Goal: Transaction & Acquisition: Purchase product/service

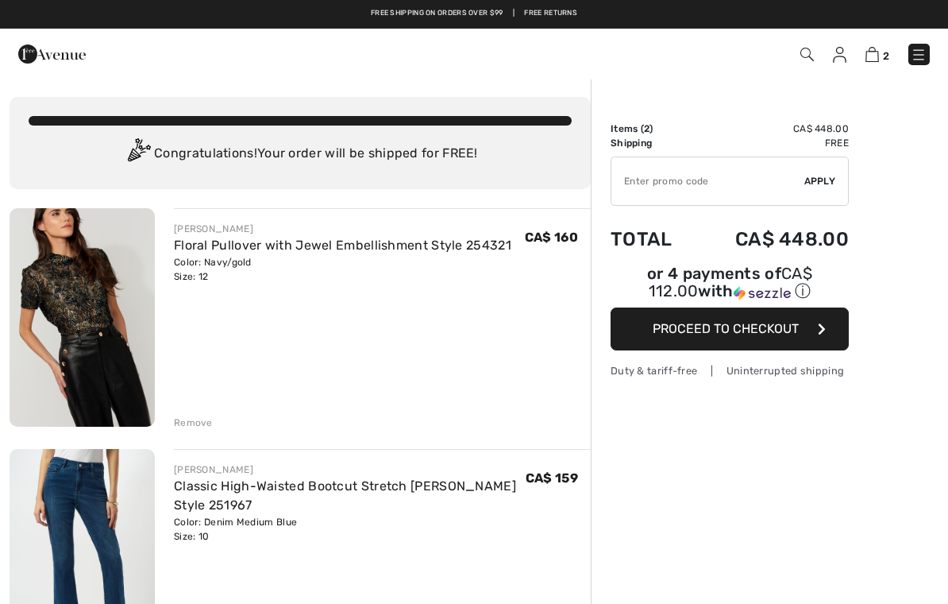
click at [812, 57] on img at bounding box center [807, 55] width 14 height 14
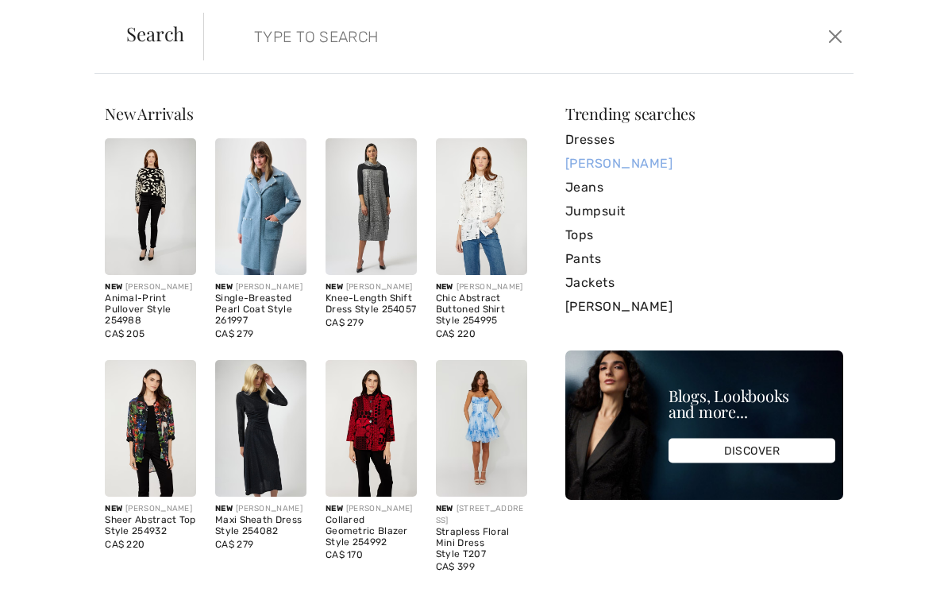
click at [645, 164] on link "[PERSON_NAME]" at bounding box center [704, 164] width 278 height 24
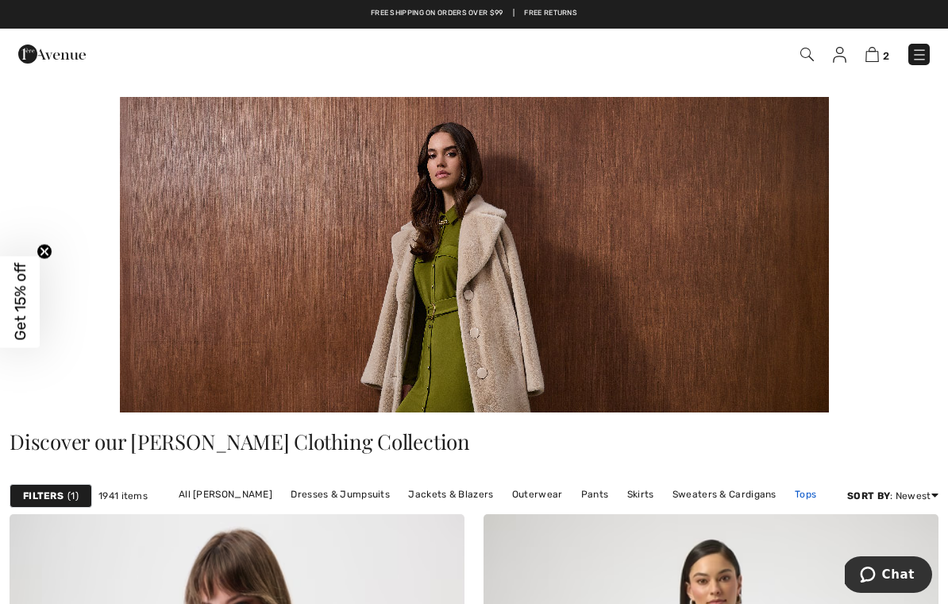
click at [794, 500] on link "Tops" at bounding box center [805, 494] width 37 height 21
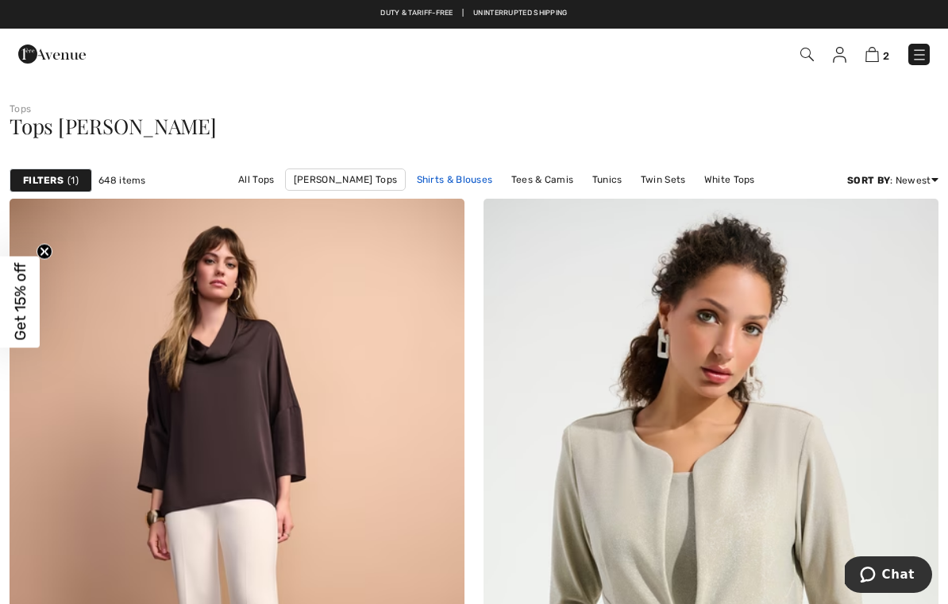
click at [426, 173] on link "Shirts & Blouses" at bounding box center [455, 179] width 92 height 21
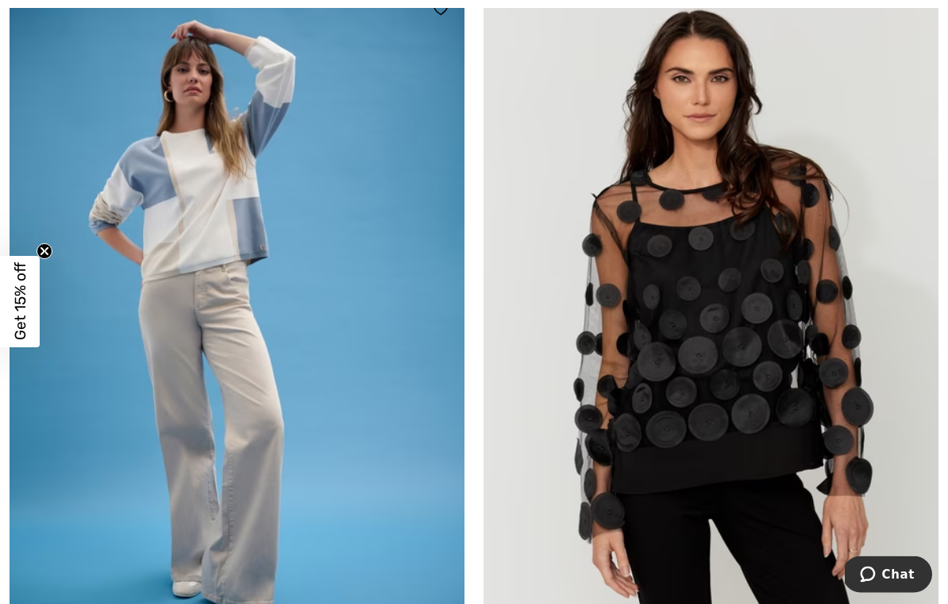
scroll to position [2475, 0]
click at [206, 233] on img at bounding box center [237, 326] width 455 height 683
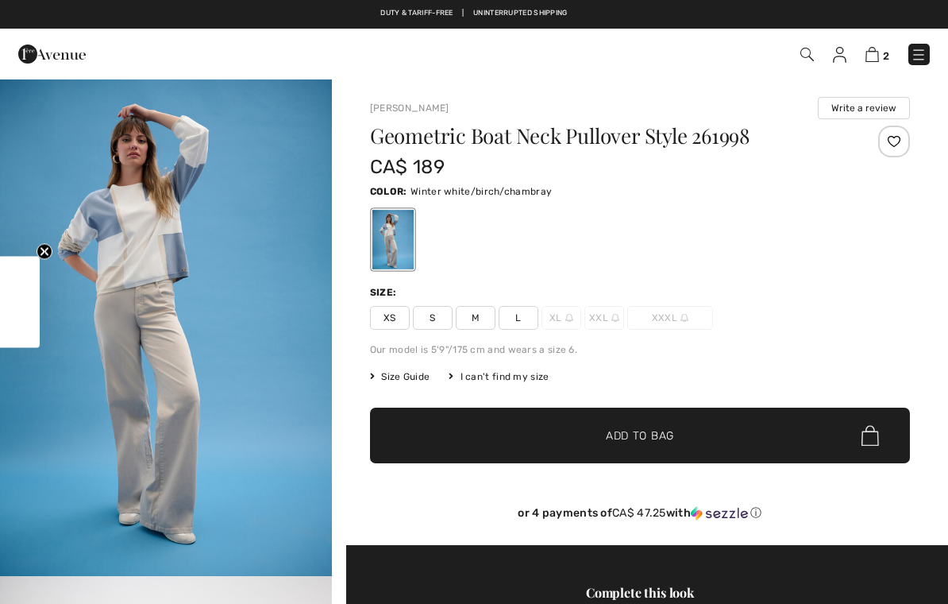
checkbox input "true"
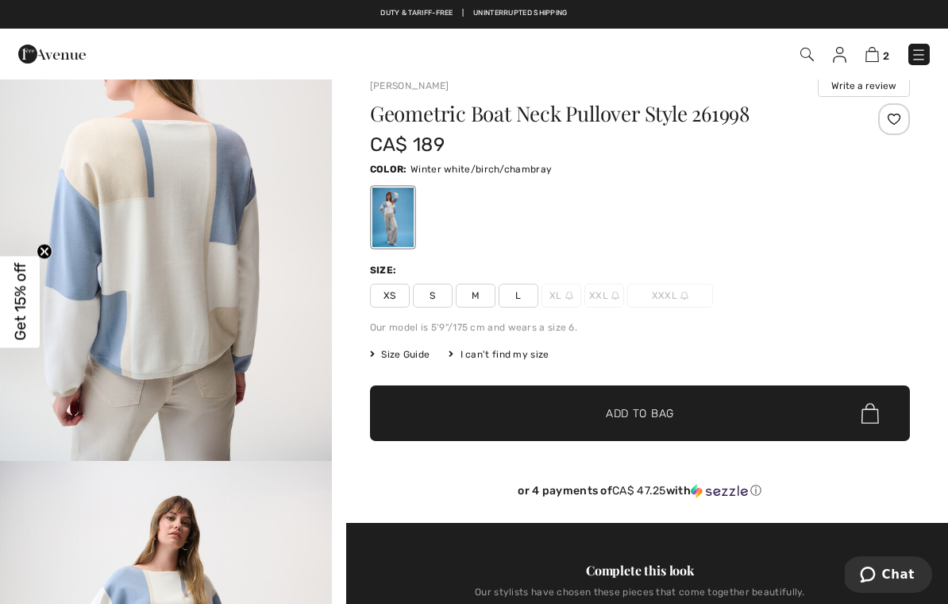
scroll to position [6, 0]
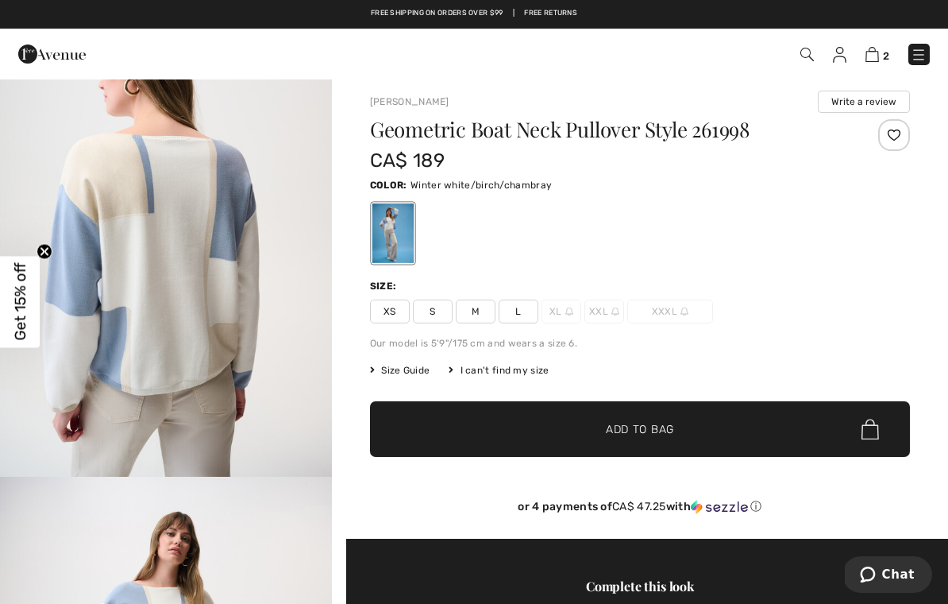
click at [410, 368] on span "Size Guide" at bounding box center [400, 370] width 60 height 14
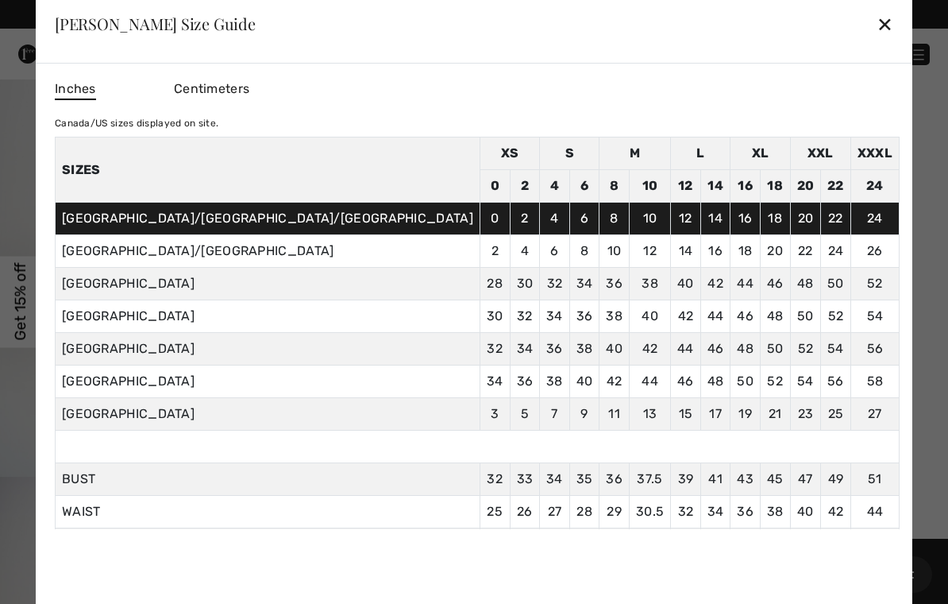
click at [877, 31] on div "✕" at bounding box center [885, 23] width 17 height 33
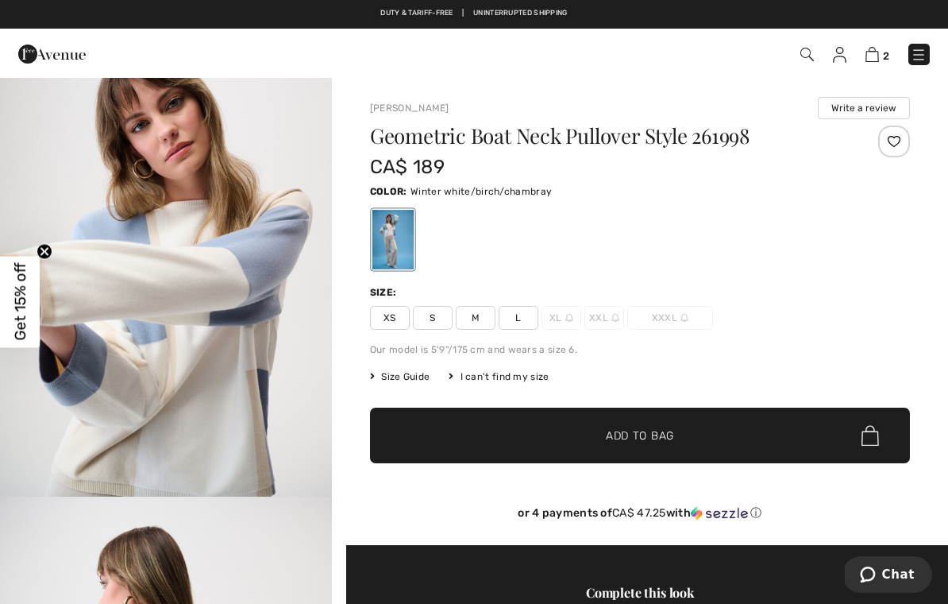
scroll to position [1072, 0]
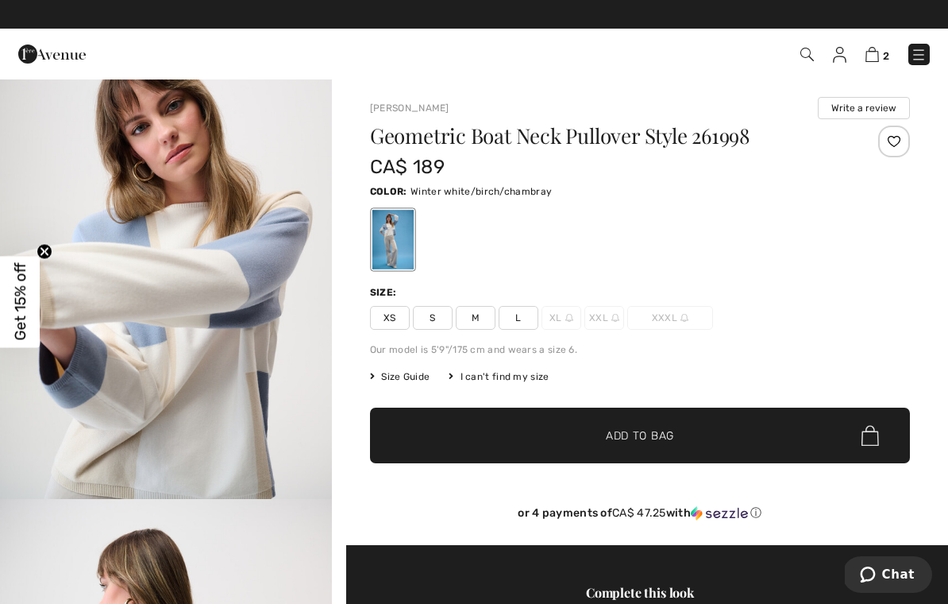
click at [116, 403] on img "3 / 6" at bounding box center [166, 251] width 332 height 498
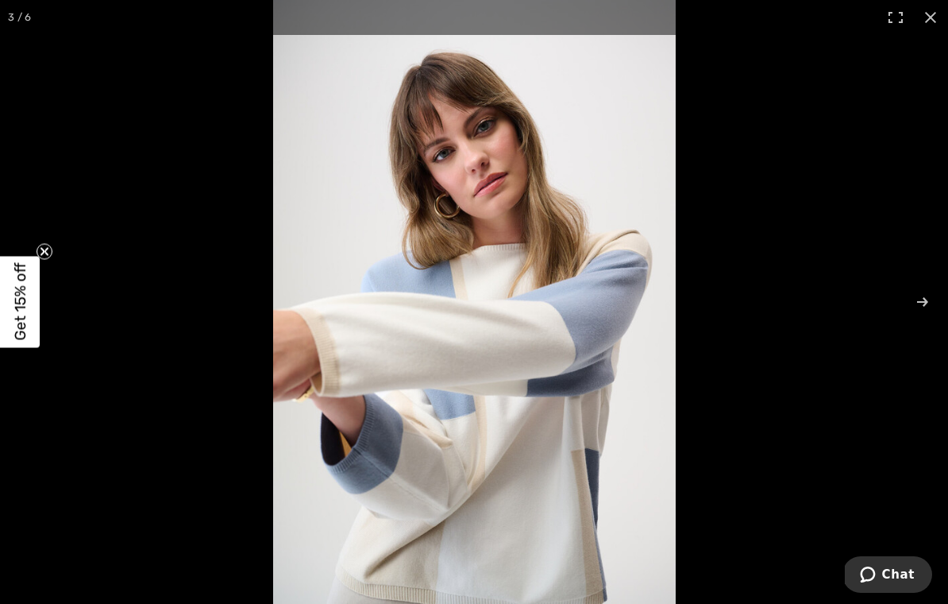
click at [37, 252] on circle "Close teaser" at bounding box center [44, 251] width 15 height 15
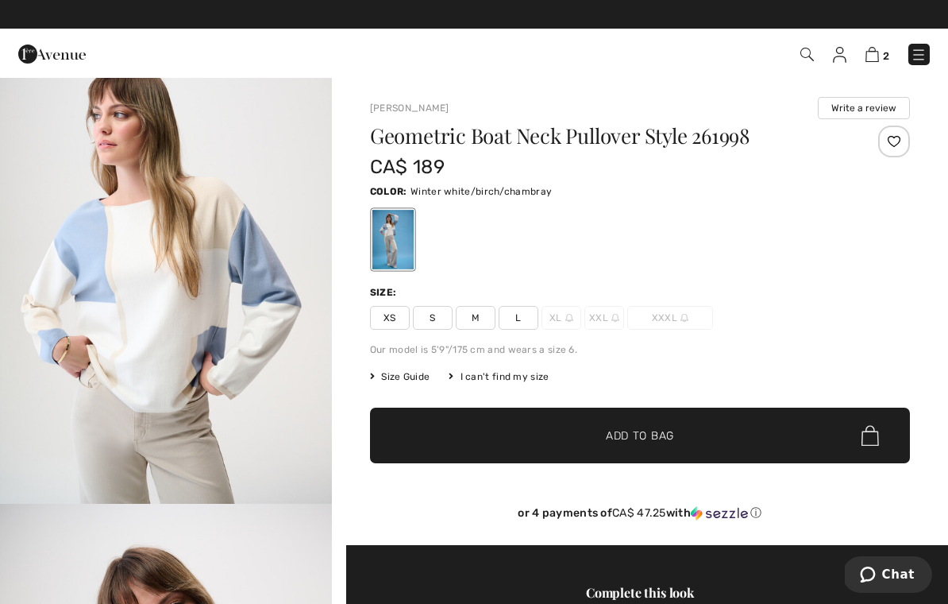
scroll to position [524, 0]
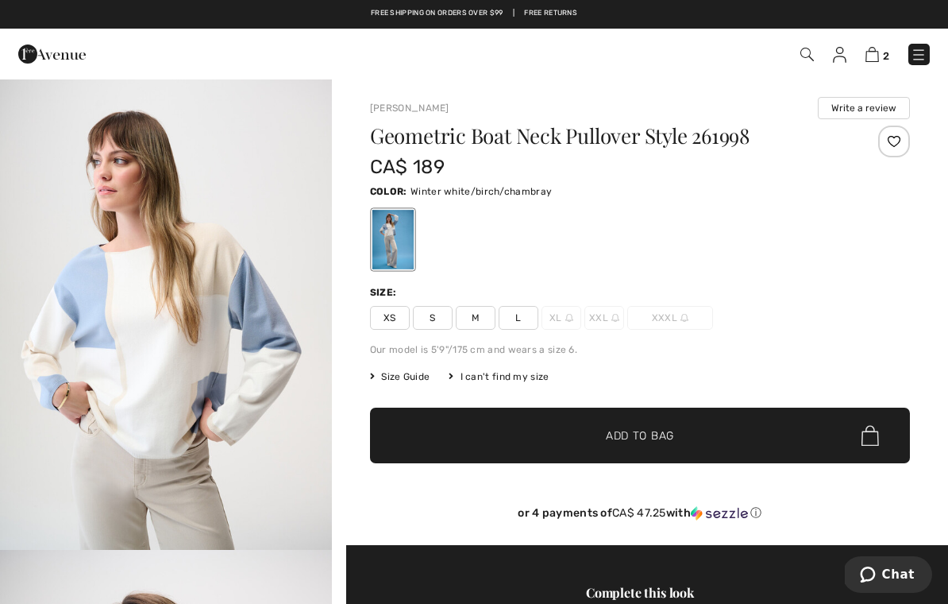
click at [480, 320] on span "M" at bounding box center [476, 318] width 40 height 24
click at [629, 437] on span "Add to Bag" at bounding box center [640, 435] width 68 height 17
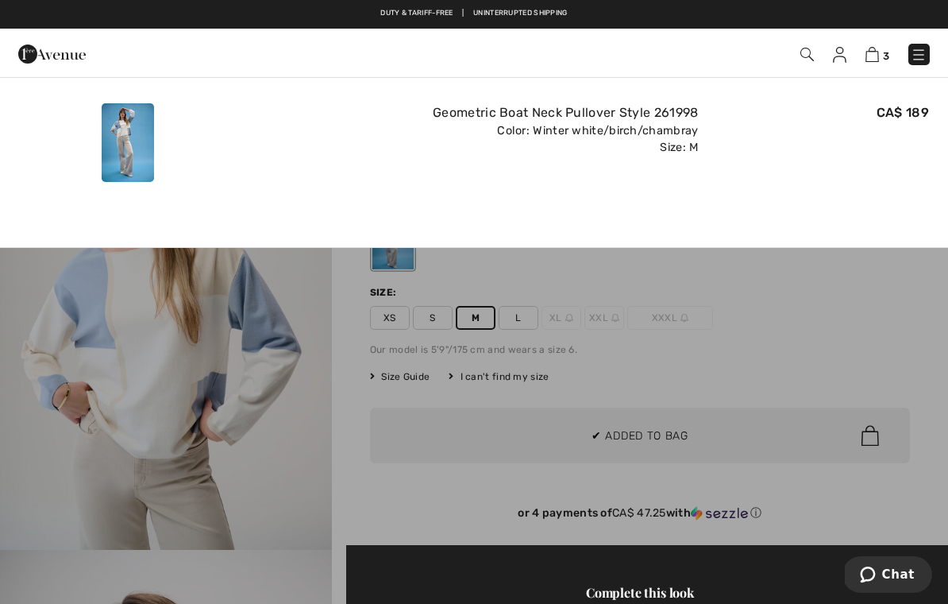
scroll to position [0, 0]
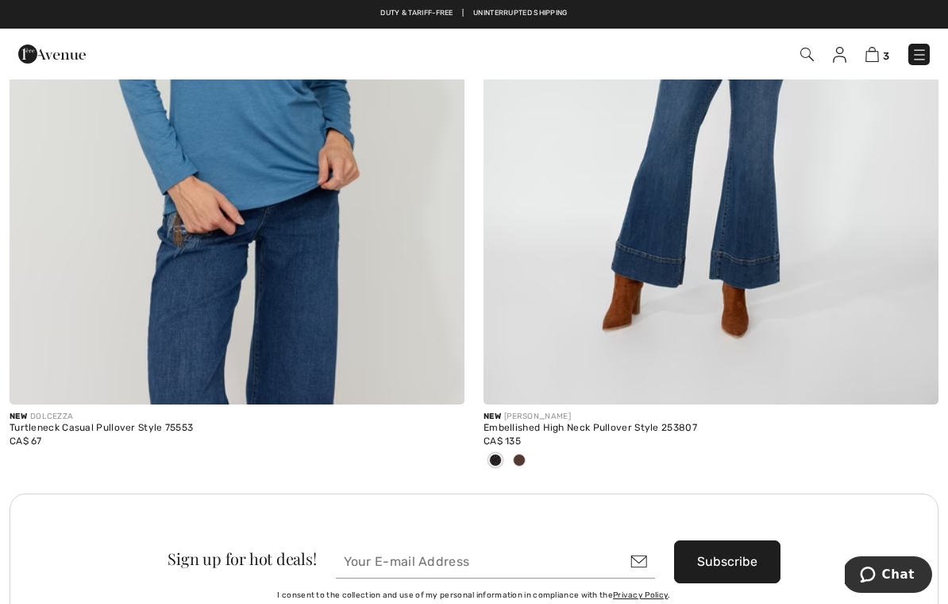
scroll to position [8945, 0]
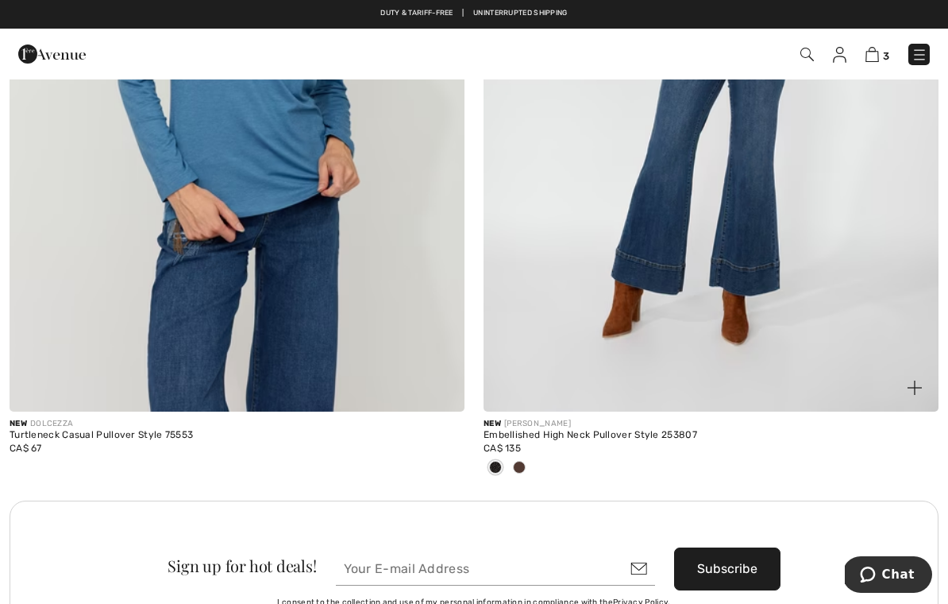
click at [524, 461] on span at bounding box center [519, 467] width 13 height 13
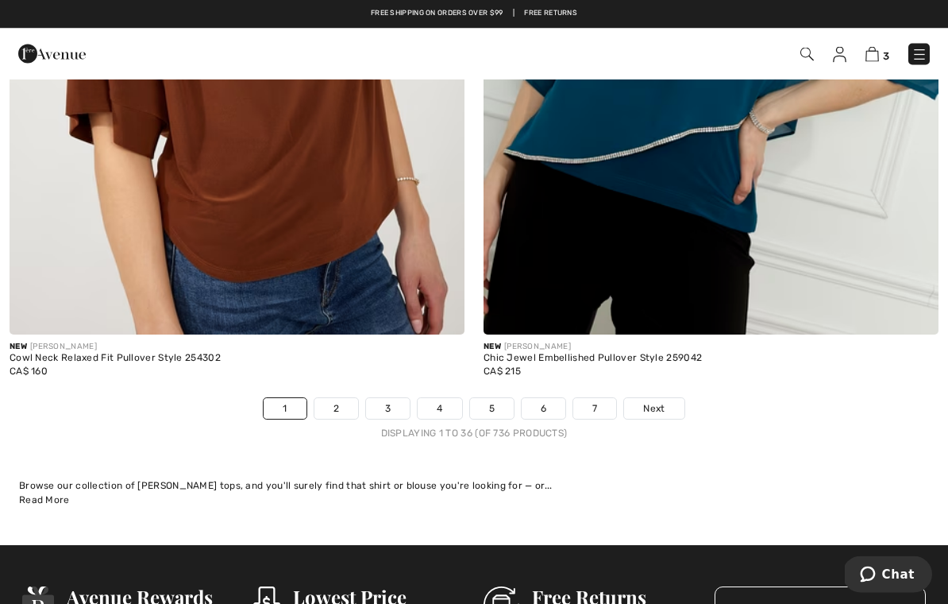
scroll to position [13812, 0]
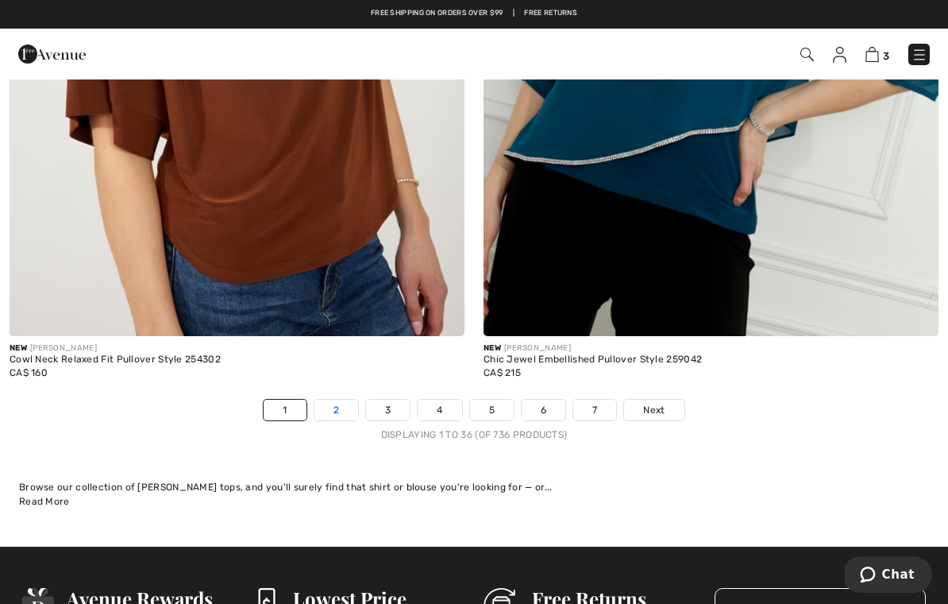
click at [330, 399] on link "2" at bounding box center [336, 409] width 44 height 21
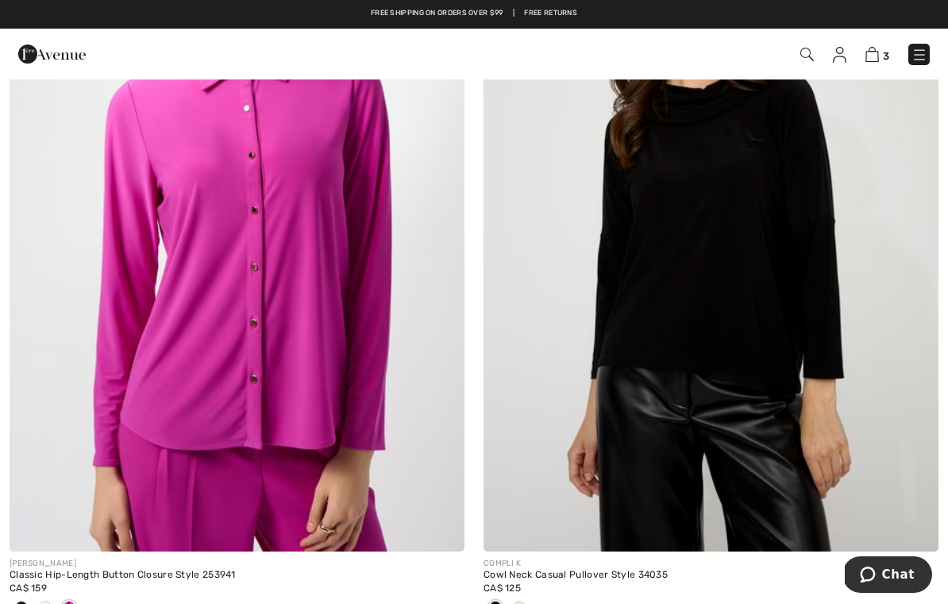
scroll to position [2624, 0]
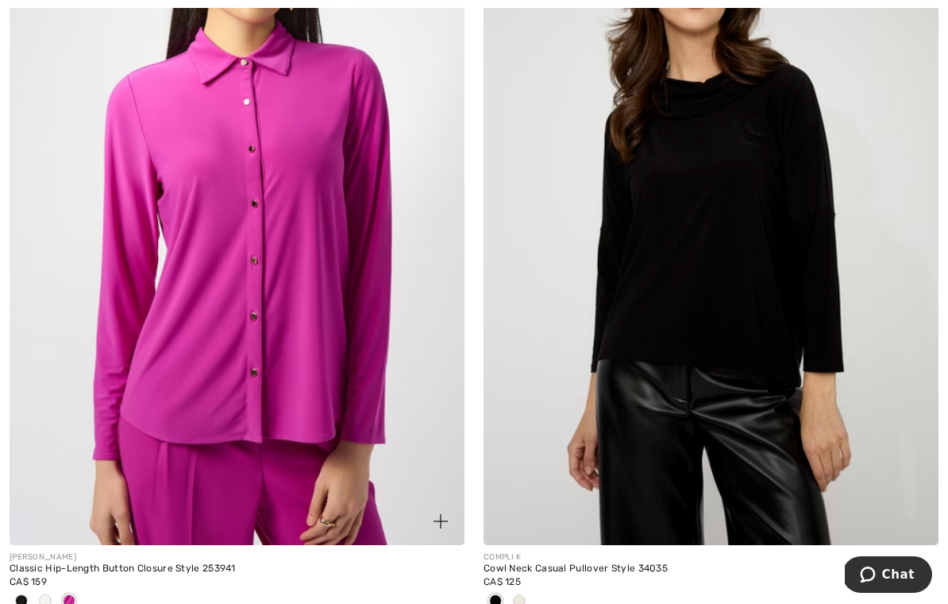
click at [41, 596] on span at bounding box center [45, 600] width 13 height 13
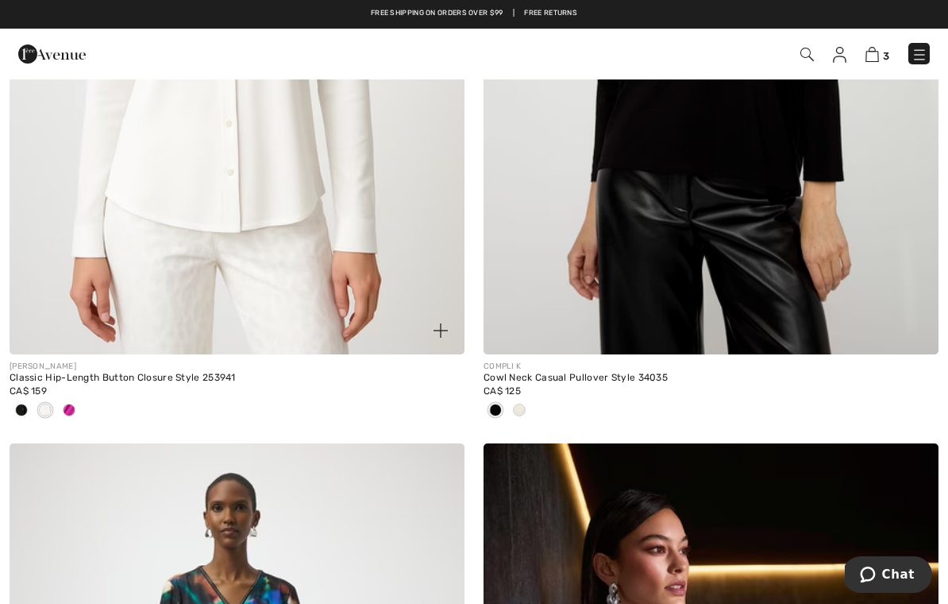
scroll to position [2814, 0]
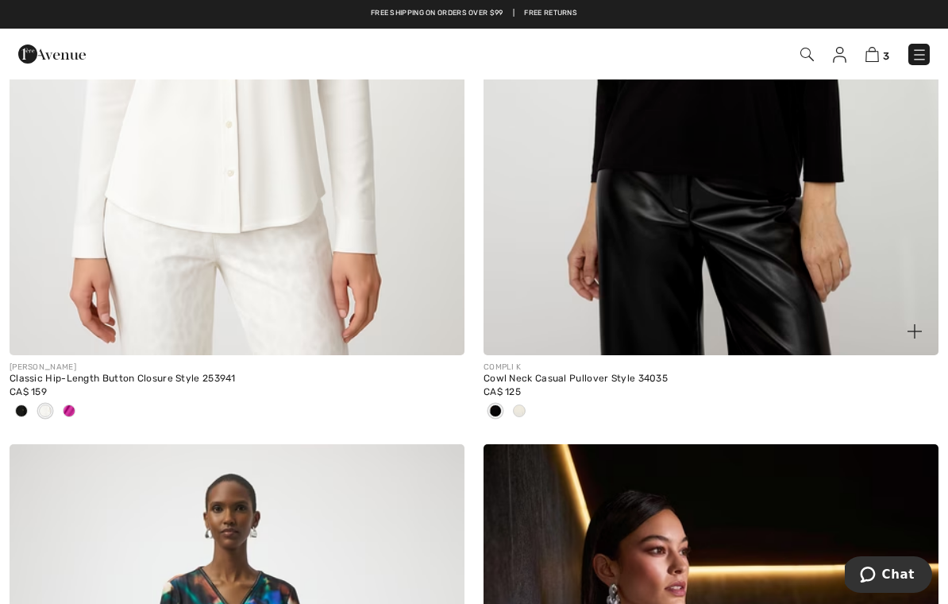
click at [525, 415] on div at bounding box center [519, 412] width 24 height 26
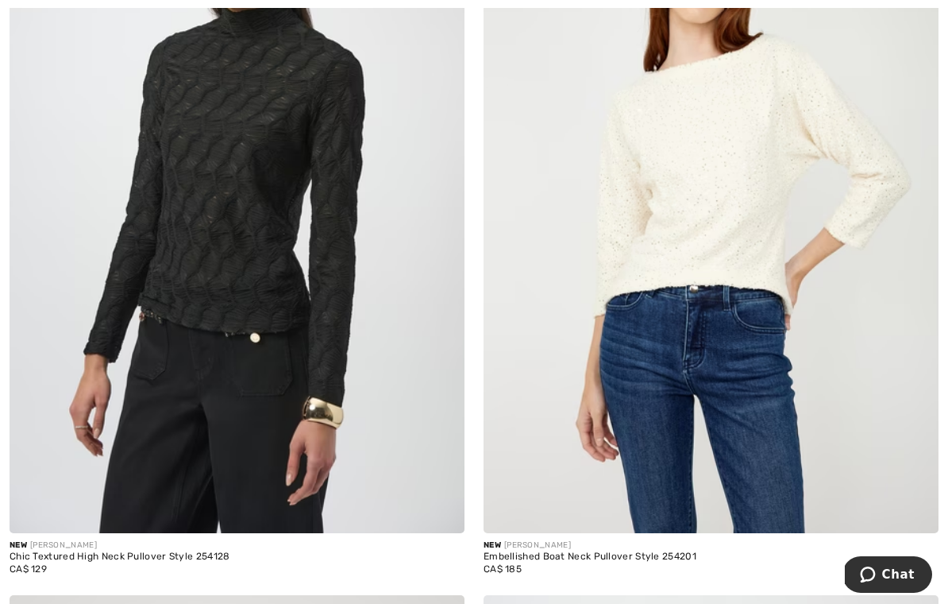
scroll to position [5818, 0]
click at [698, 235] on img at bounding box center [711, 190] width 455 height 683
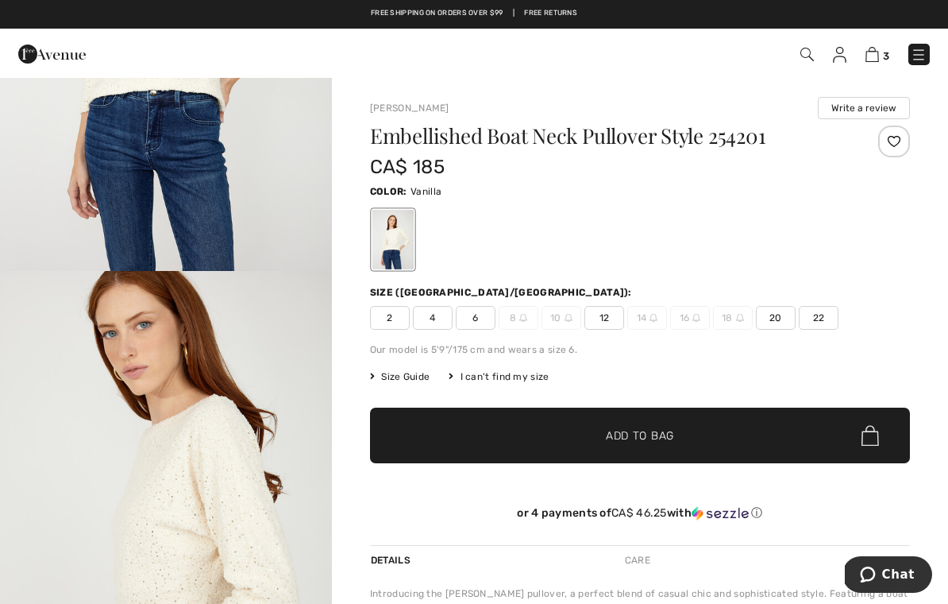
scroll to position [299, 0]
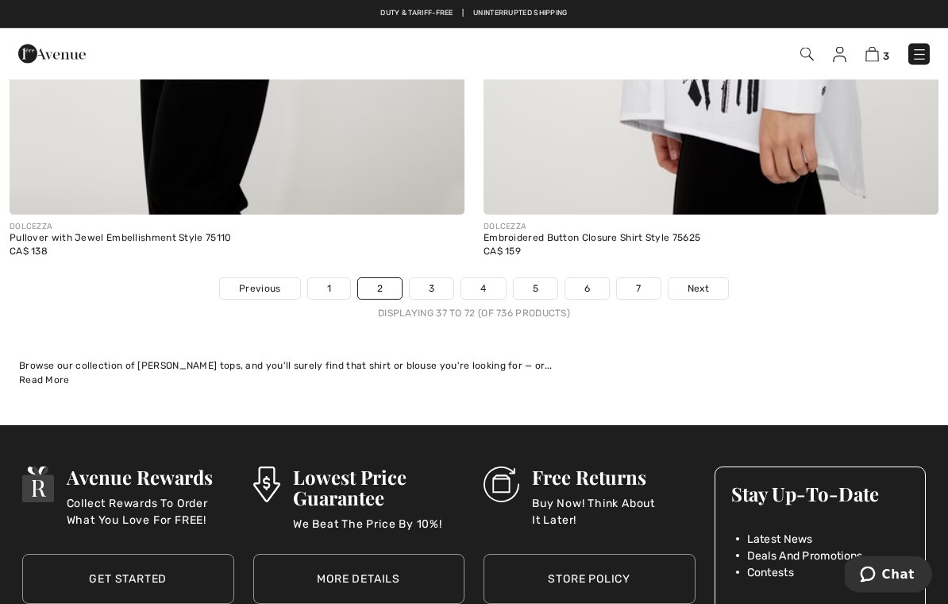
scroll to position [13797, 0]
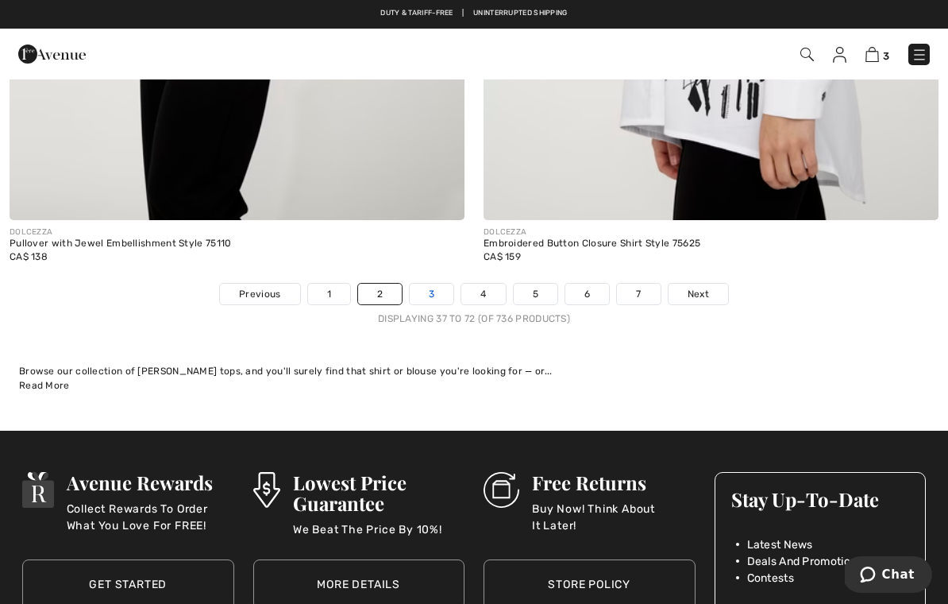
click at [434, 284] on link "3" at bounding box center [432, 294] width 44 height 21
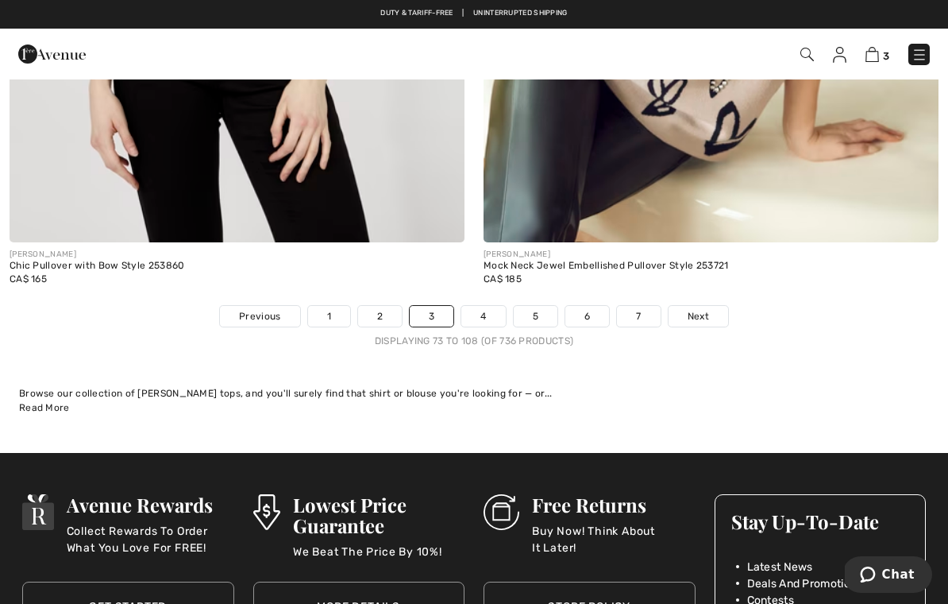
scroll to position [13733, 0]
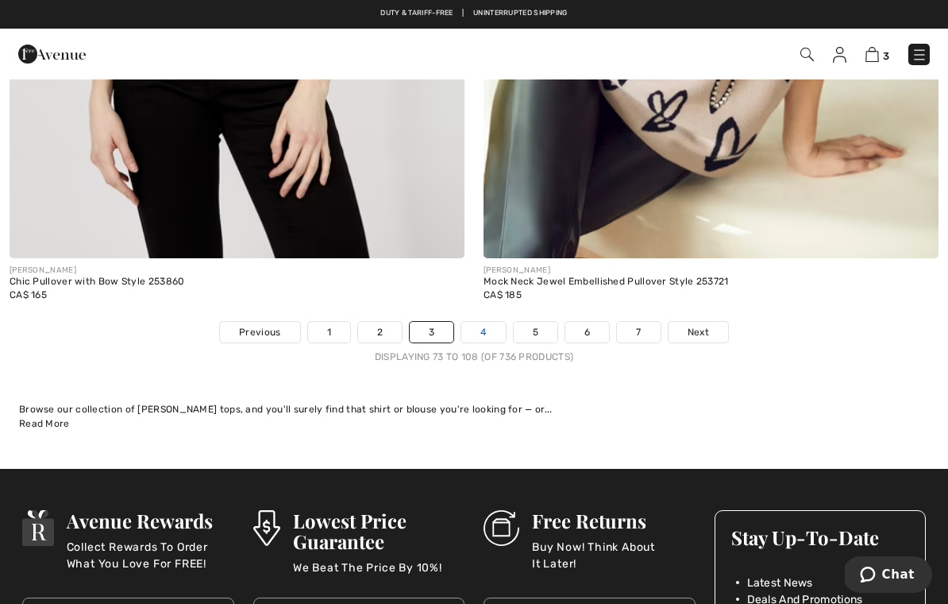
click at [476, 322] on link "4" at bounding box center [483, 332] width 44 height 21
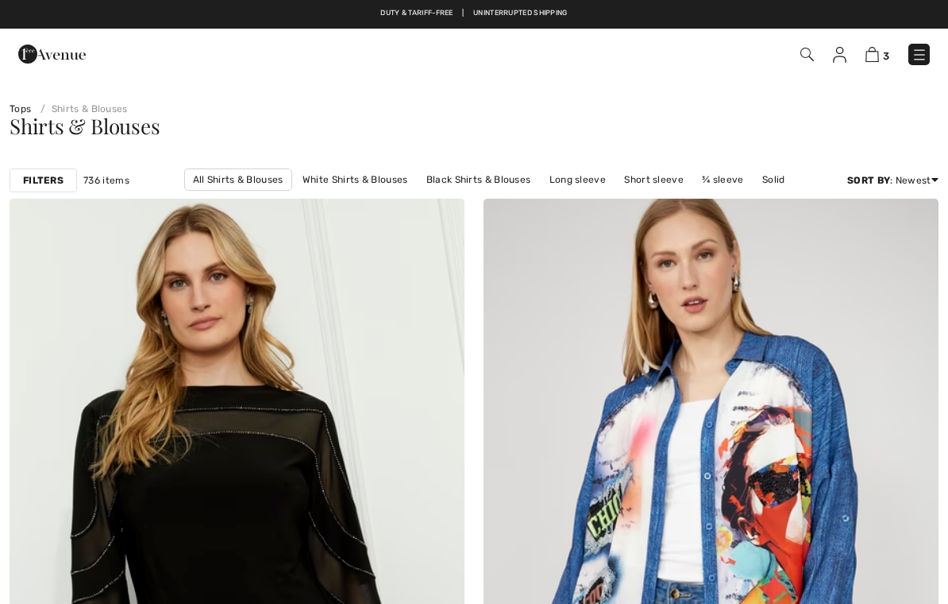
checkbox input "true"
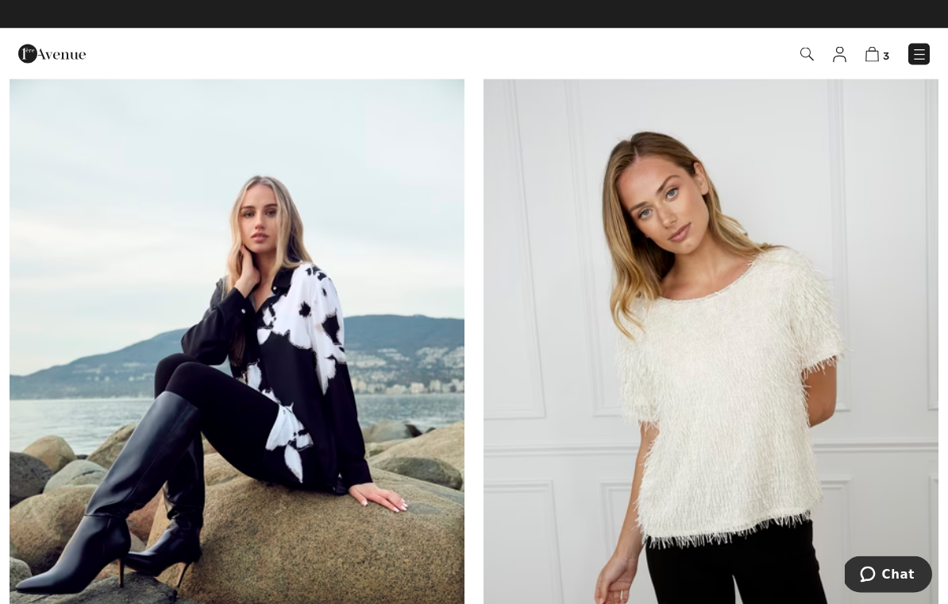
scroll to position [872, 0]
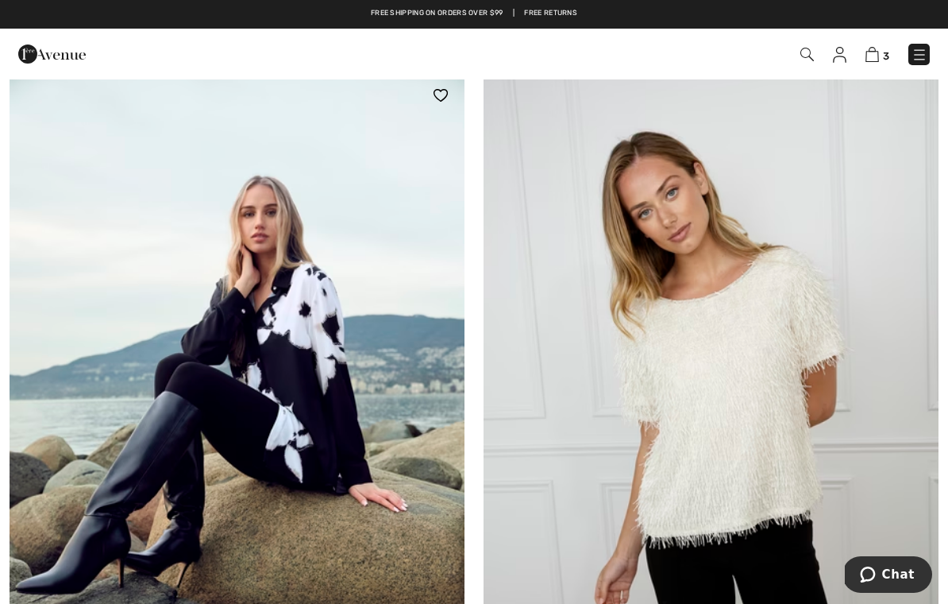
click at [280, 394] on img at bounding box center [237, 412] width 455 height 683
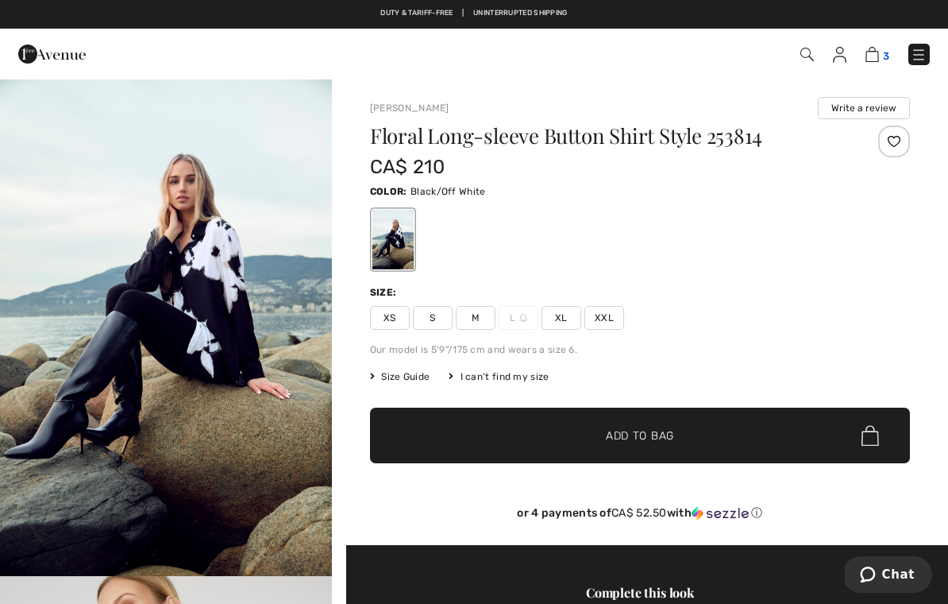
click at [874, 57] on img at bounding box center [873, 54] width 14 height 15
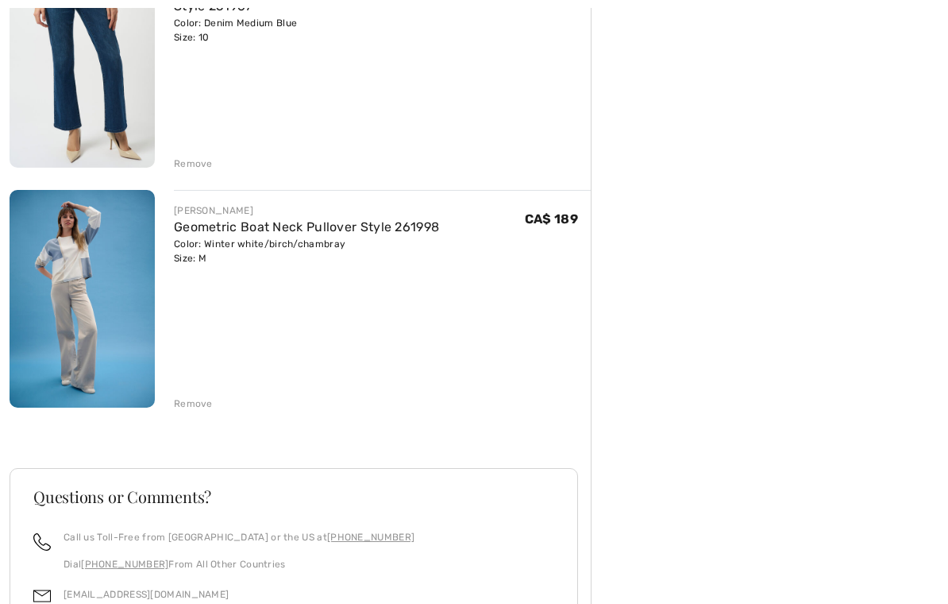
scroll to position [518, 0]
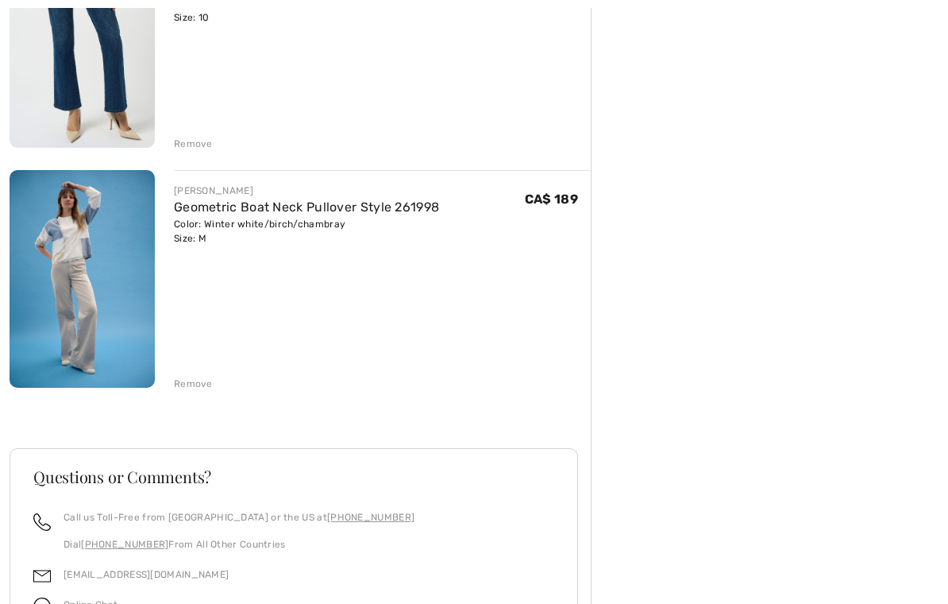
click at [67, 251] on img at bounding box center [82, 280] width 145 height 218
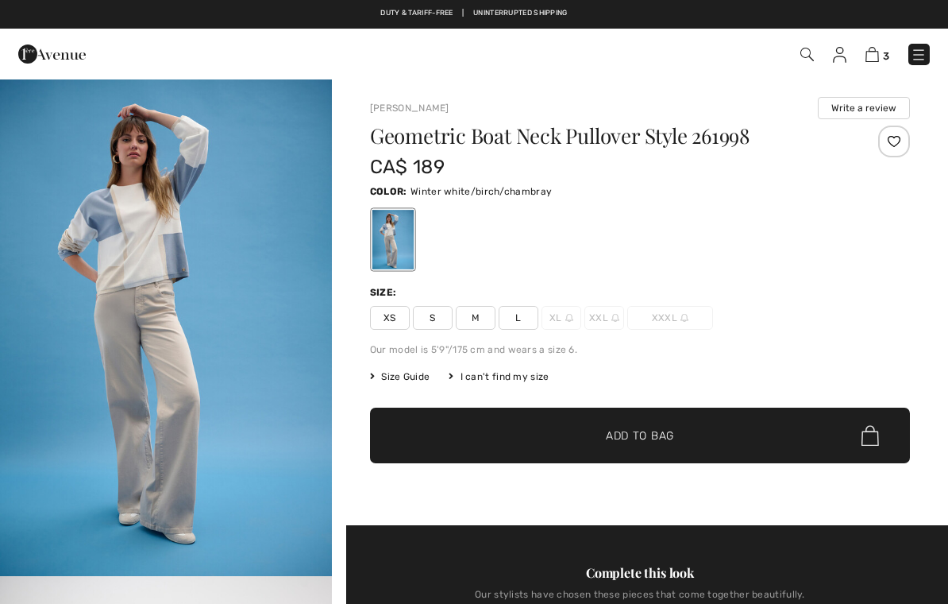
checkbox input "true"
